Goal: Task Accomplishment & Management: Use online tool/utility

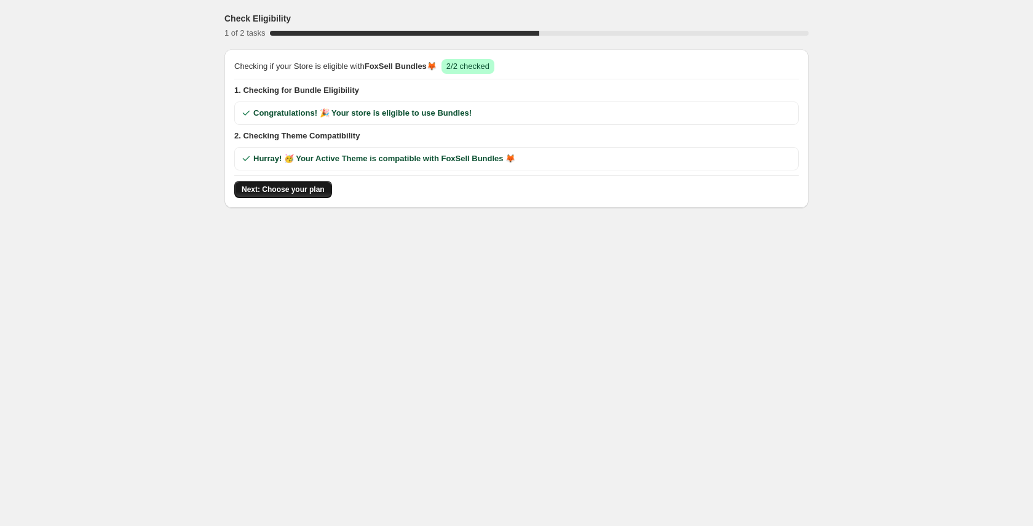
click at [323, 192] on span "Next: Choose your plan" at bounding box center [283, 189] width 83 height 10
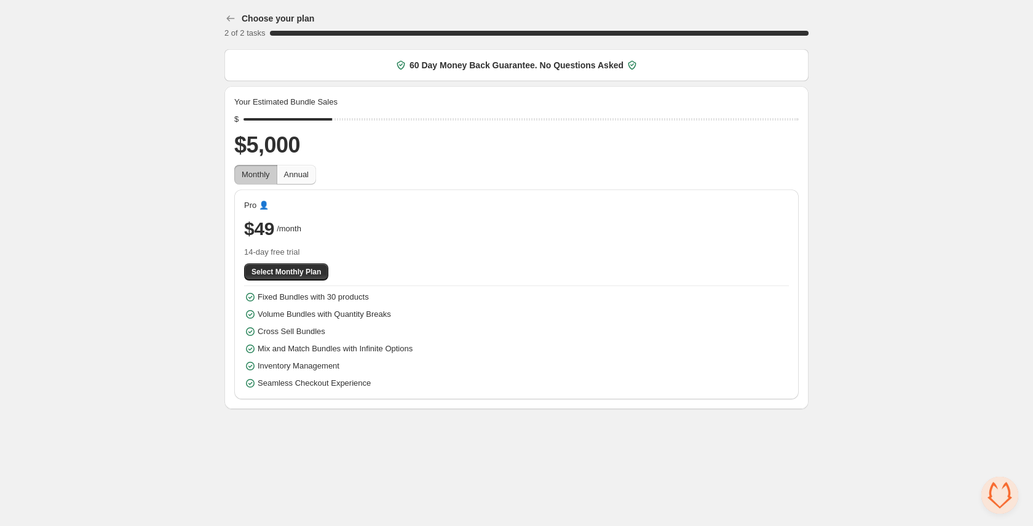
click at [313, 176] on button "Annual" at bounding box center [296, 175] width 39 height 20
click at [245, 178] on span "Monthly" at bounding box center [256, 174] width 28 height 9
click at [291, 179] on span "Annual" at bounding box center [296, 174] width 25 height 12
click at [229, 178] on div "Your Estimated Bundle Sales $ $5,000 Monthly Annual Pro 👤 Success 2 months free…" at bounding box center [516, 247] width 584 height 323
click at [250, 172] on span "Monthly" at bounding box center [256, 174] width 28 height 9
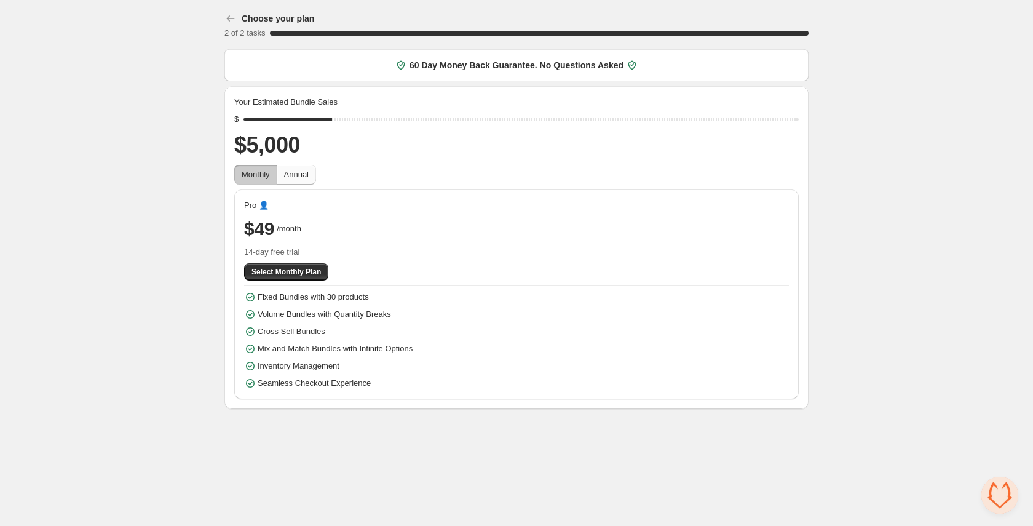
click at [304, 173] on span "Annual" at bounding box center [296, 174] width 25 height 9
click at [257, 173] on span "Monthly" at bounding box center [256, 174] width 28 height 9
click at [304, 178] on span "Annual" at bounding box center [296, 174] width 25 height 9
click at [251, 176] on span "Monthly" at bounding box center [256, 174] width 28 height 9
click at [327, 275] on button "Select Monthly Plan" at bounding box center [286, 271] width 84 height 17
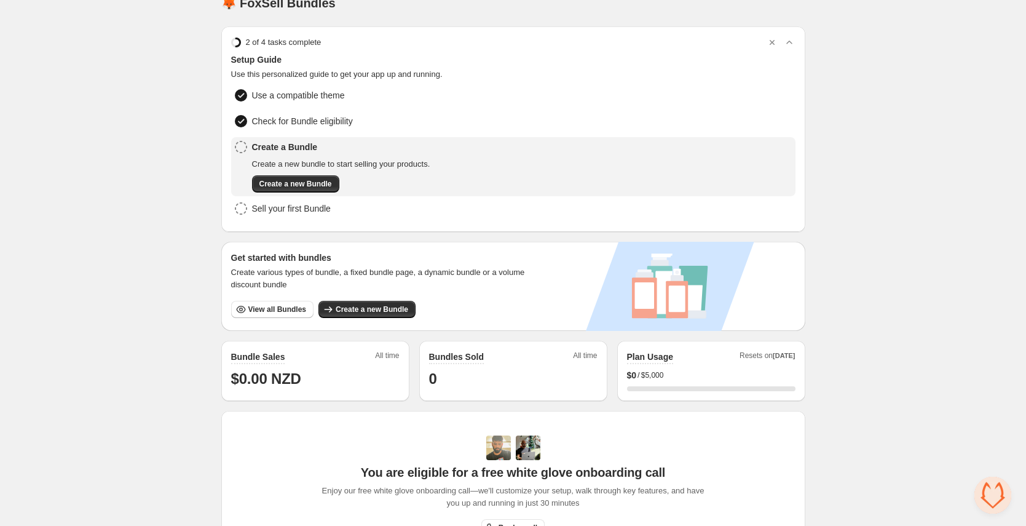
scroll to position [10, 0]
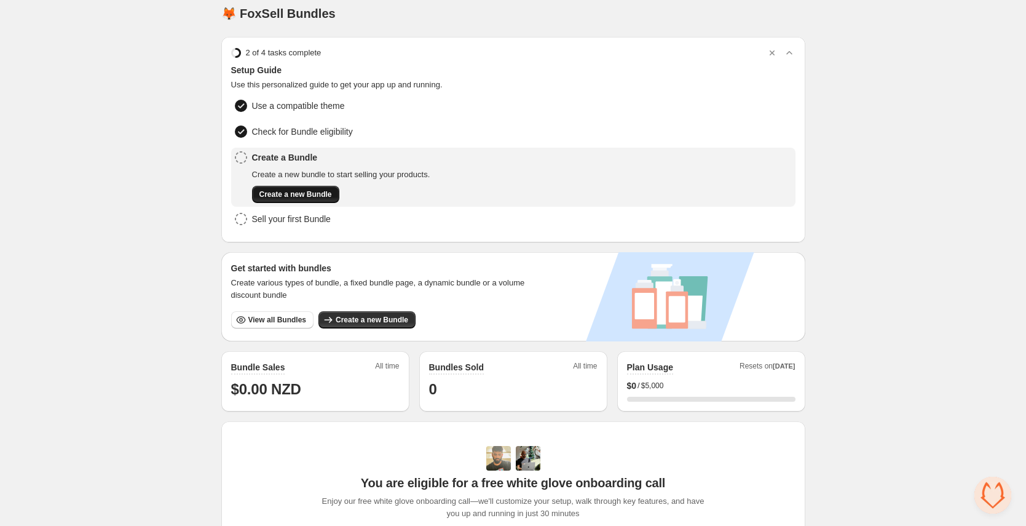
click at [331, 196] on span "Create a new Bundle" at bounding box center [295, 194] width 73 height 10
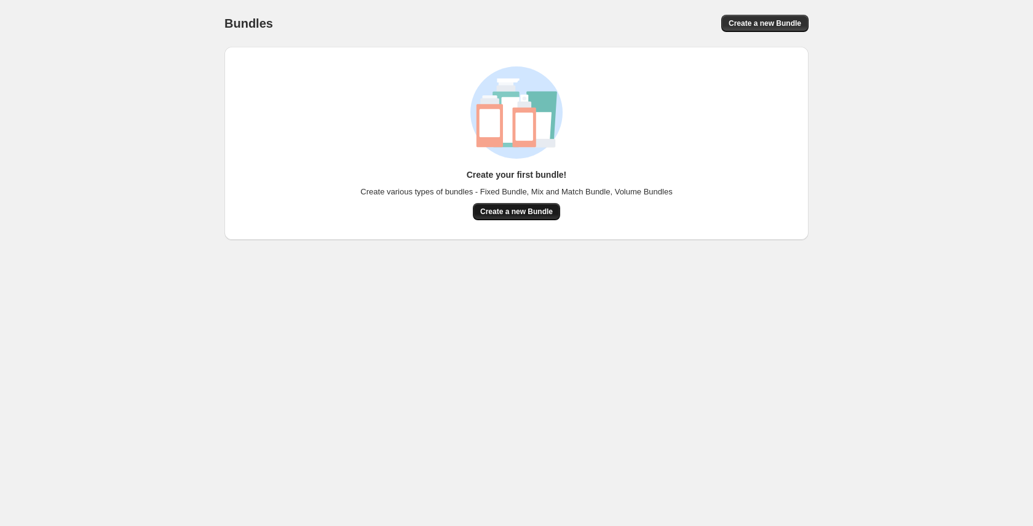
click at [510, 207] on span "Create a new Bundle" at bounding box center [516, 212] width 73 height 10
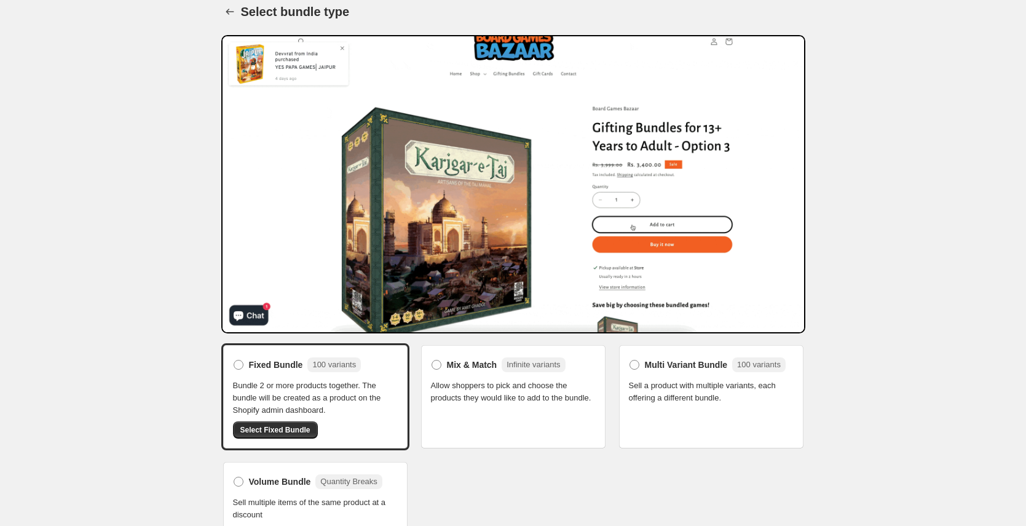
scroll to position [28, 0]
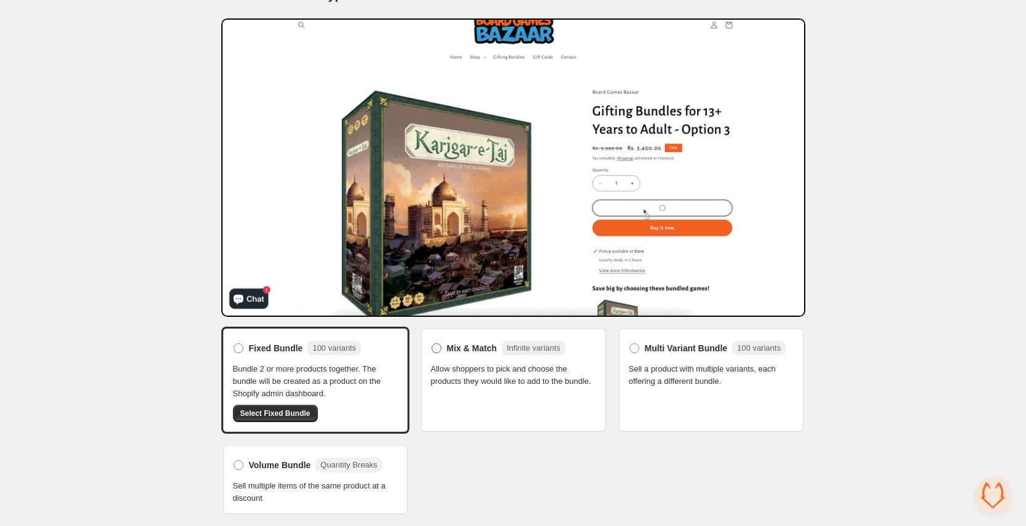
click at [462, 347] on span "Mix & Match" at bounding box center [472, 348] width 50 height 12
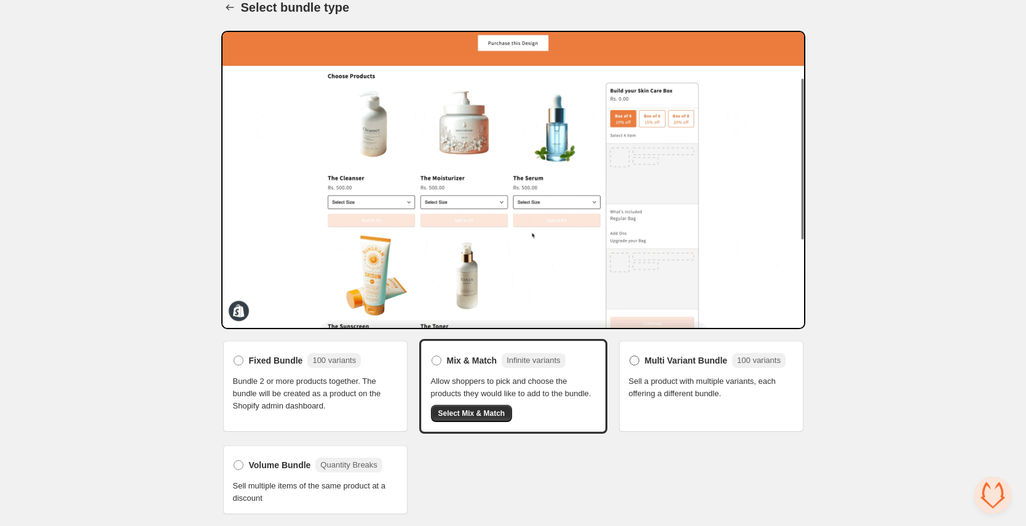
click at [679, 354] on span "Multi Variant Bundle" at bounding box center [686, 360] width 83 height 12
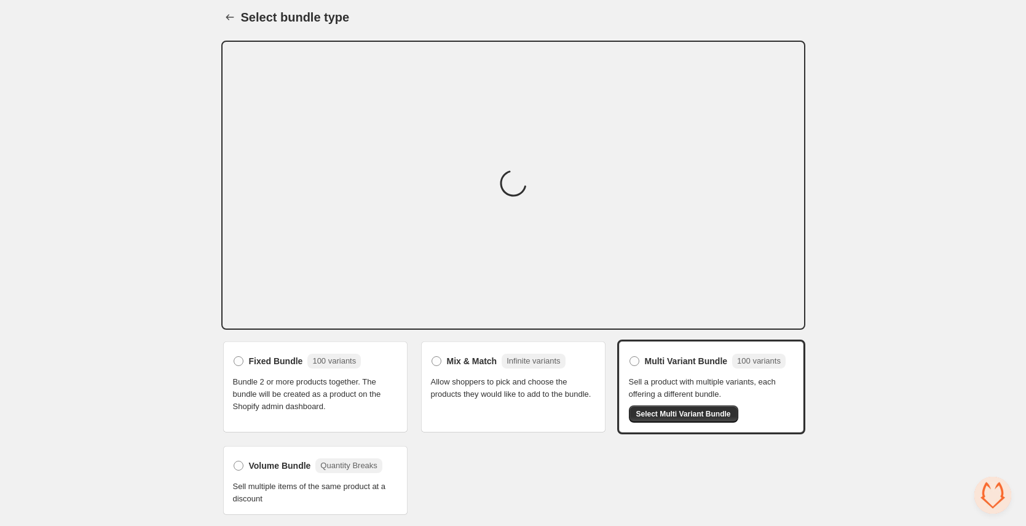
scroll to position [15, 0]
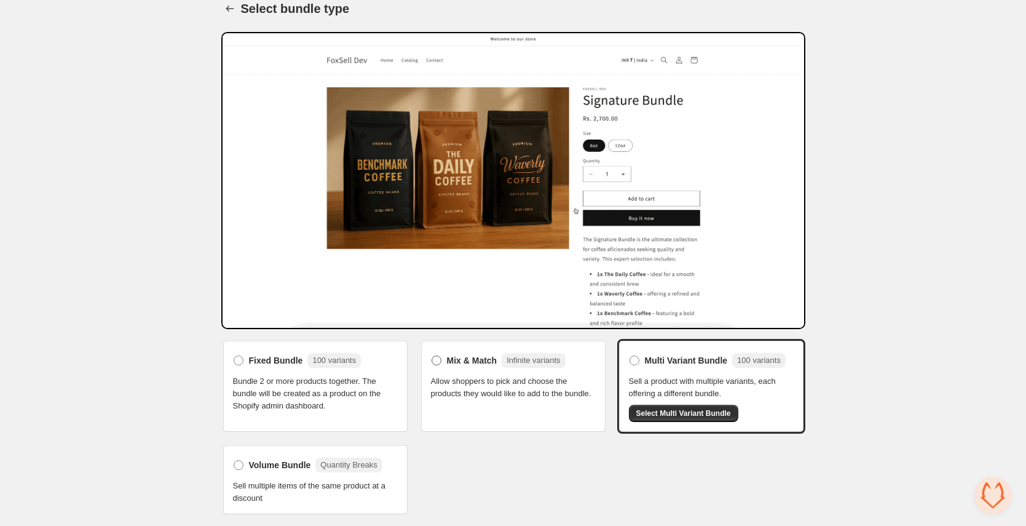
click at [483, 360] on span "Mix & Match" at bounding box center [472, 360] width 50 height 12
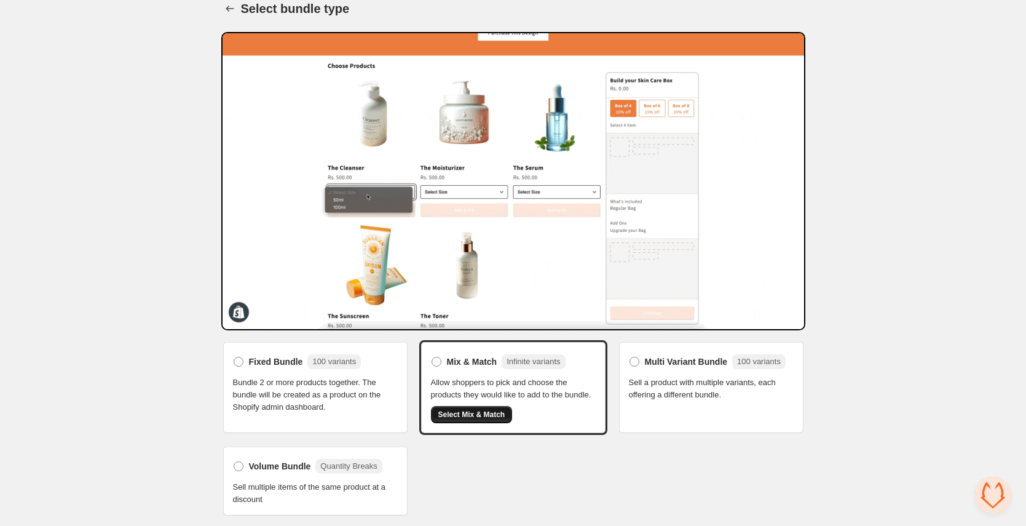
click at [487, 419] on span "Select Mix & Match" at bounding box center [471, 414] width 67 height 10
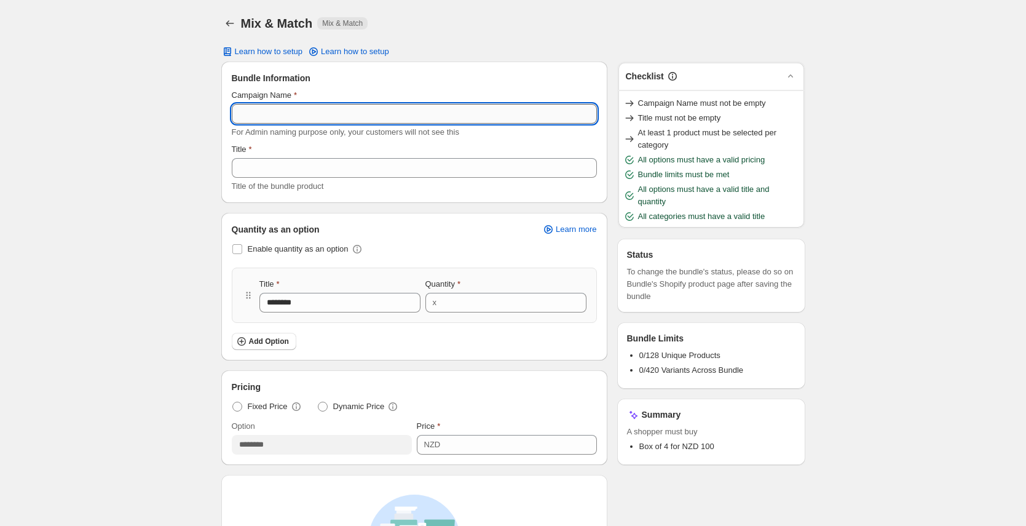
click at [307, 113] on input "Campaign Name" at bounding box center [414, 114] width 365 height 20
type input "*"
type input "********"
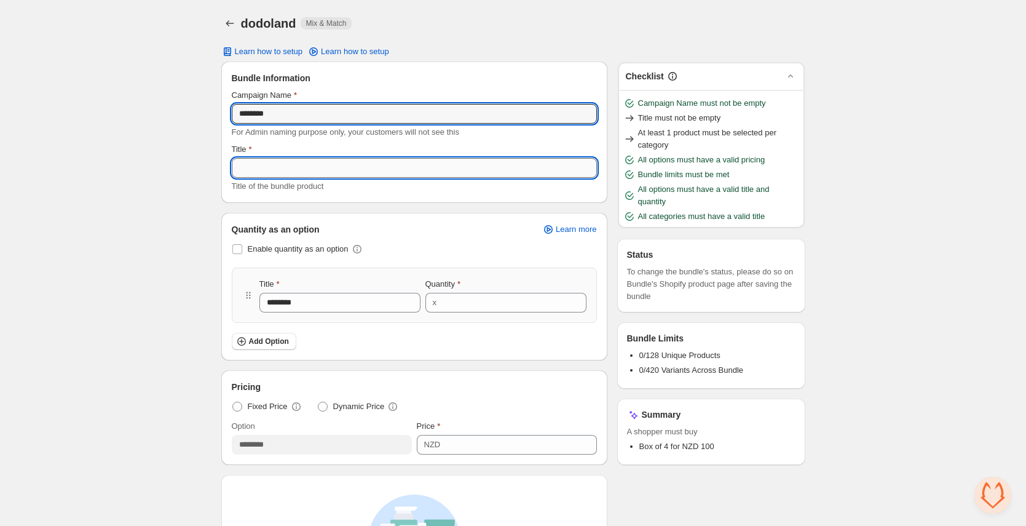
click at [353, 170] on input "Title" at bounding box center [414, 168] width 365 height 20
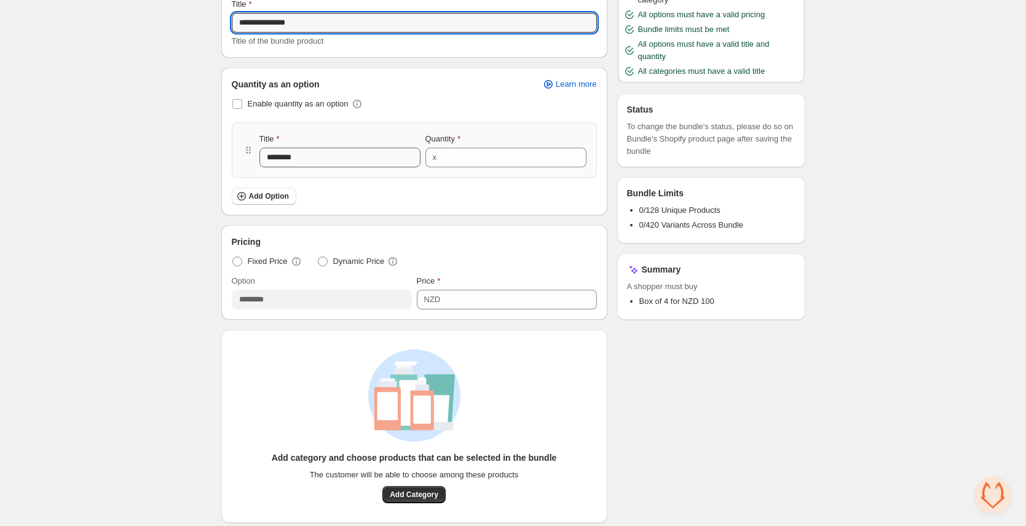
scroll to position [146, 0]
type input "**********"
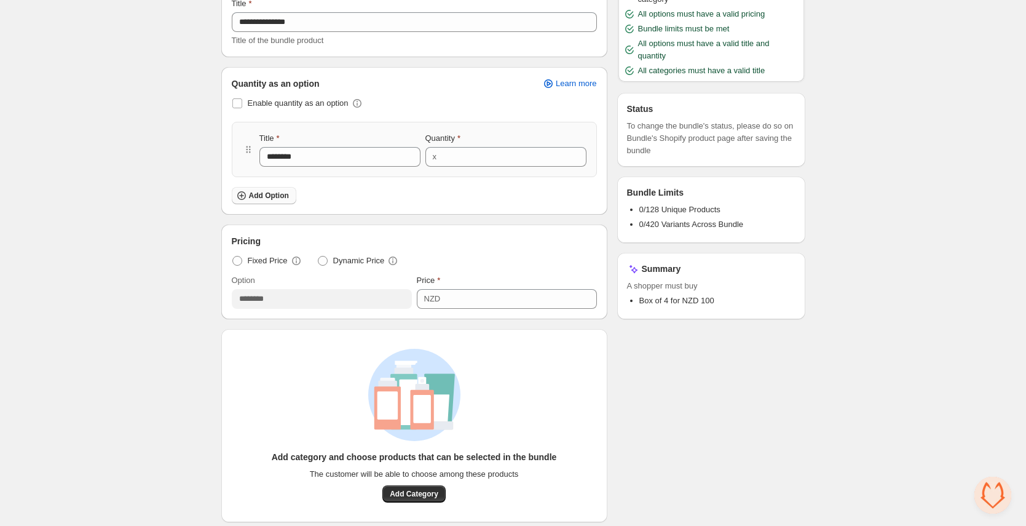
click at [285, 197] on span "Add Option" at bounding box center [269, 196] width 40 height 10
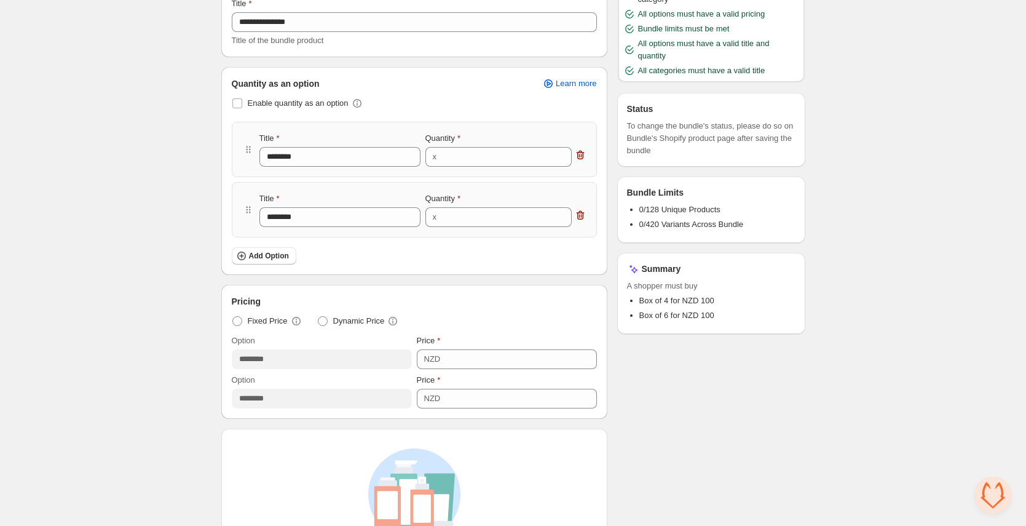
click at [401, 246] on div "Enable quantity as an option Title ******** Quantity x * Title ******** Quantit…" at bounding box center [414, 180] width 365 height 170
click at [1002, 497] on span "Open chat" at bounding box center [992, 494] width 37 height 37
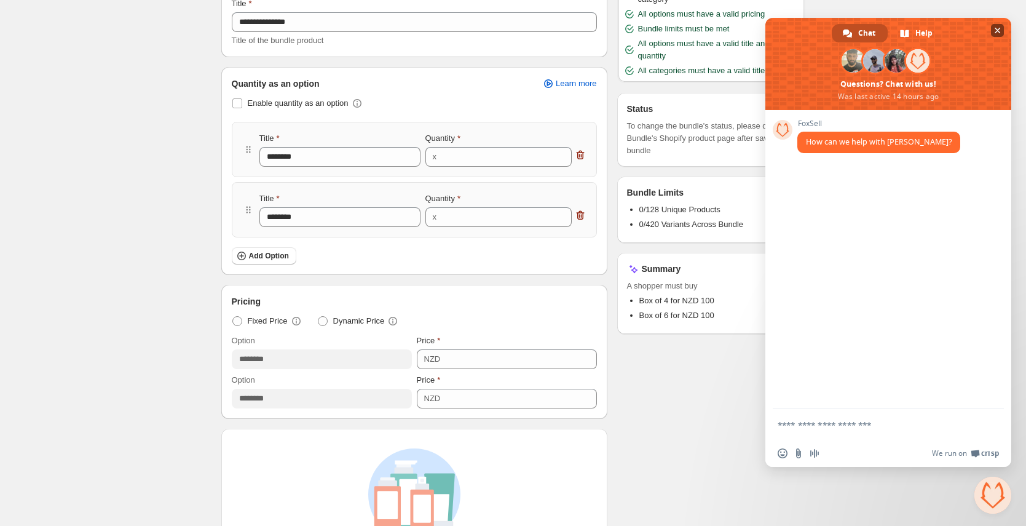
click at [997, 37] on span at bounding box center [888, 64] width 246 height 92
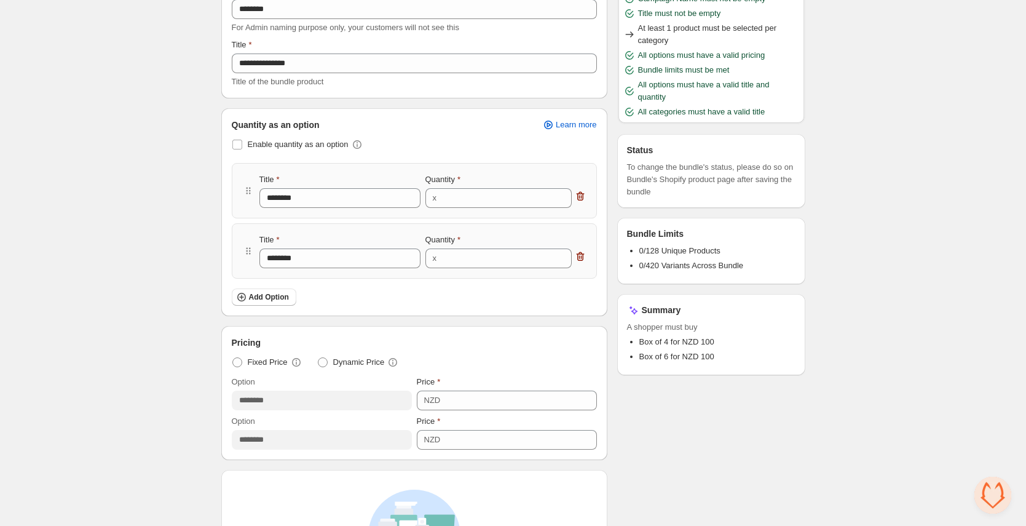
scroll to position [203, 0]
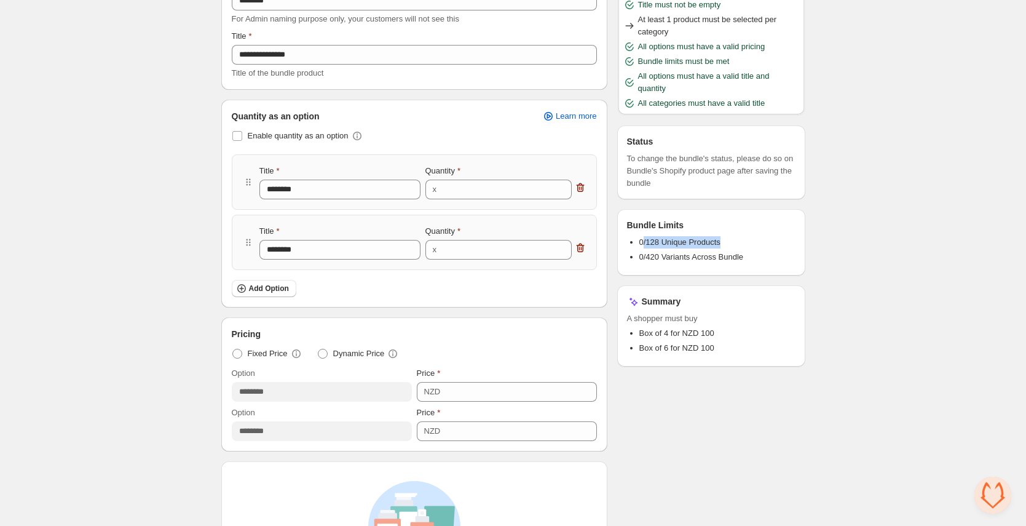
drag, startPoint x: 643, startPoint y: 246, endPoint x: 755, endPoint y: 246, distance: 111.9
click at [755, 246] on li "0/128 Unique Products" at bounding box center [717, 242] width 156 height 12
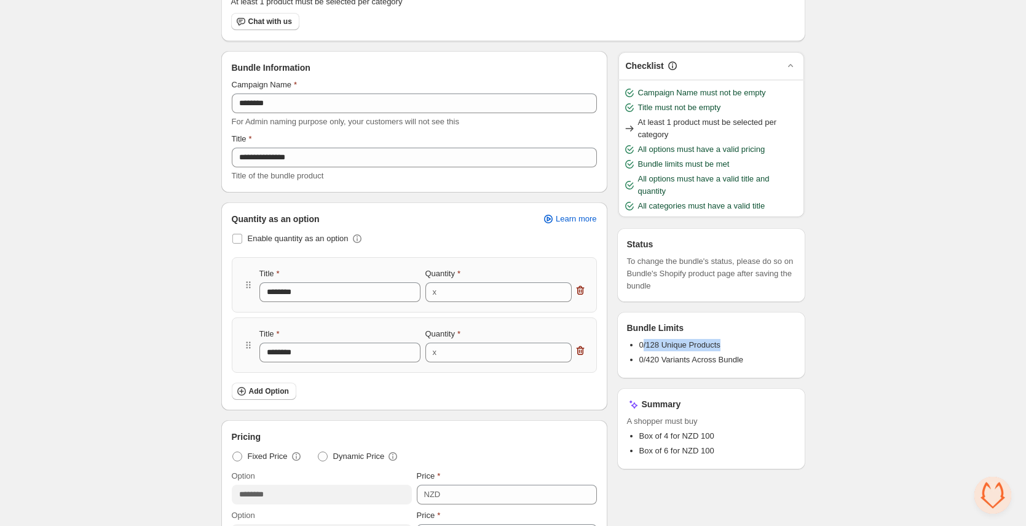
scroll to position [0, 0]
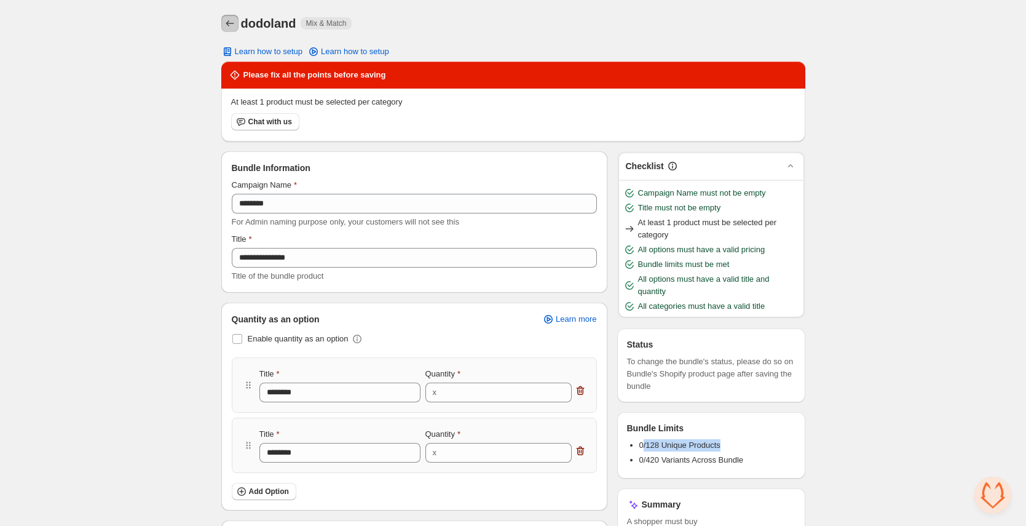
click at [227, 26] on icon "Back" at bounding box center [230, 23] width 12 height 12
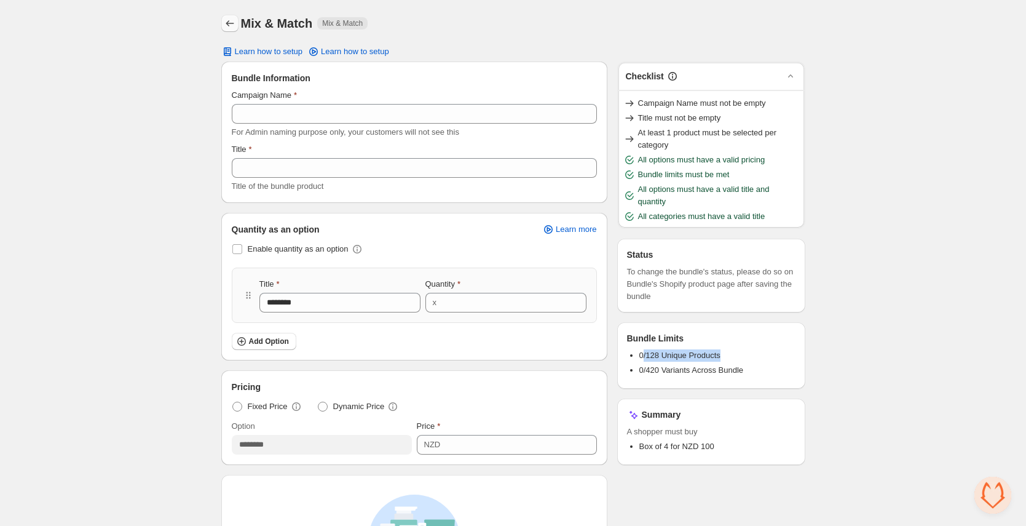
click at [230, 25] on icon "Back" at bounding box center [230, 23] width 12 height 12
